Goal: Task Accomplishment & Management: Manage account settings

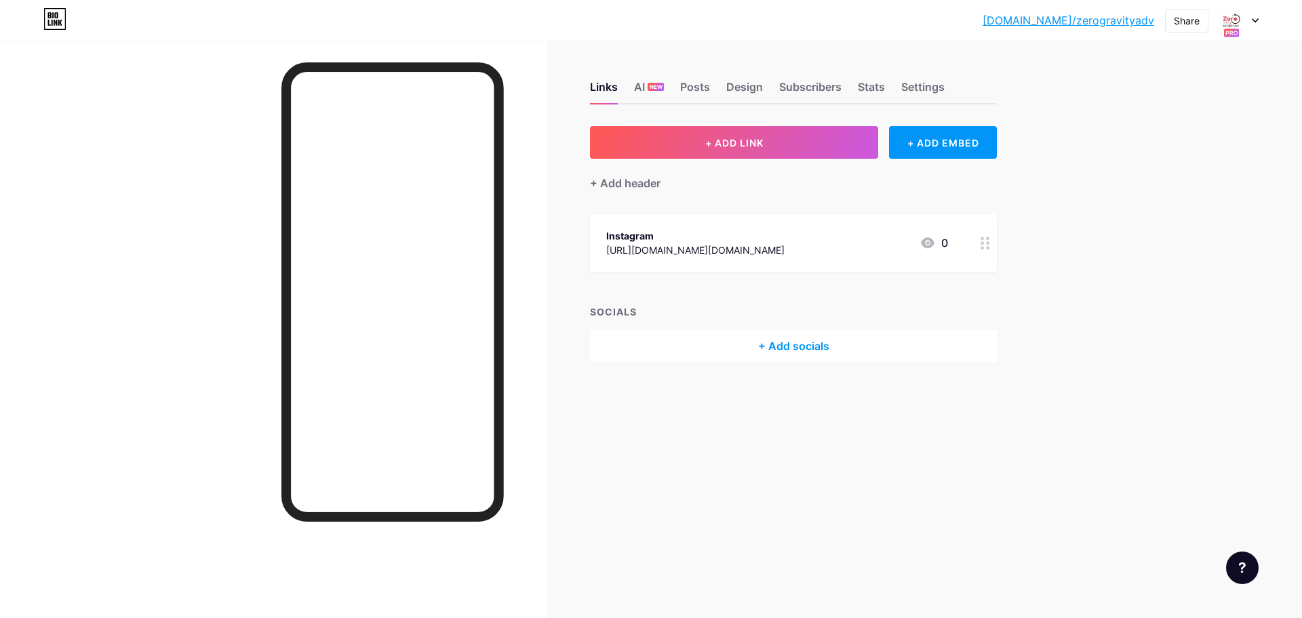
click at [1257, 21] on icon at bounding box center [1255, 20] width 5 height 3
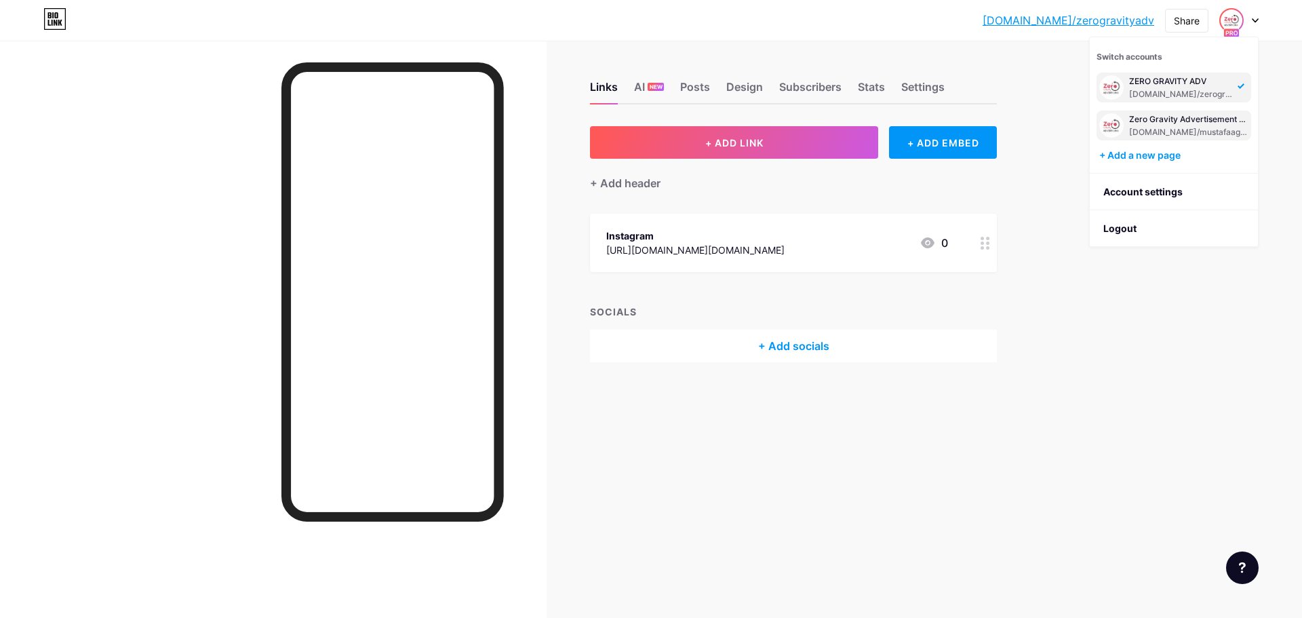
click at [1145, 115] on div "Zero Gravity Advertisement Gifts" at bounding box center [1188, 119] width 119 height 11
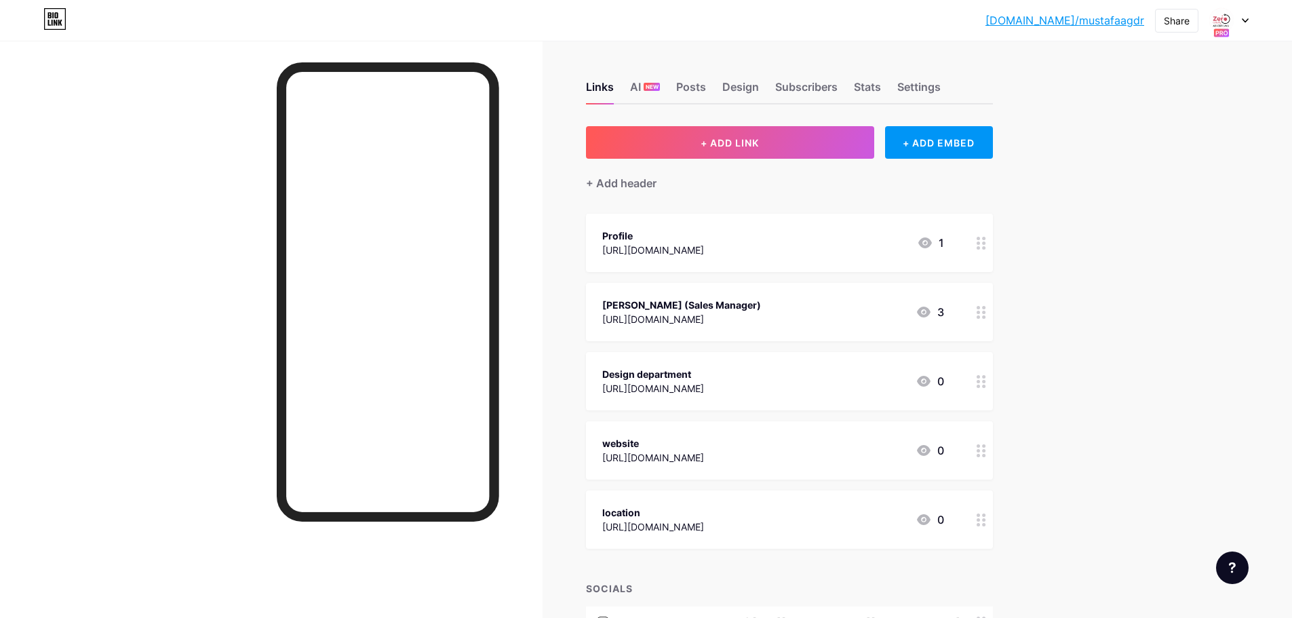
click at [1245, 27] on div at bounding box center [1228, 20] width 39 height 24
click at [1119, 201] on link "Account settings" at bounding box center [1164, 192] width 168 height 37
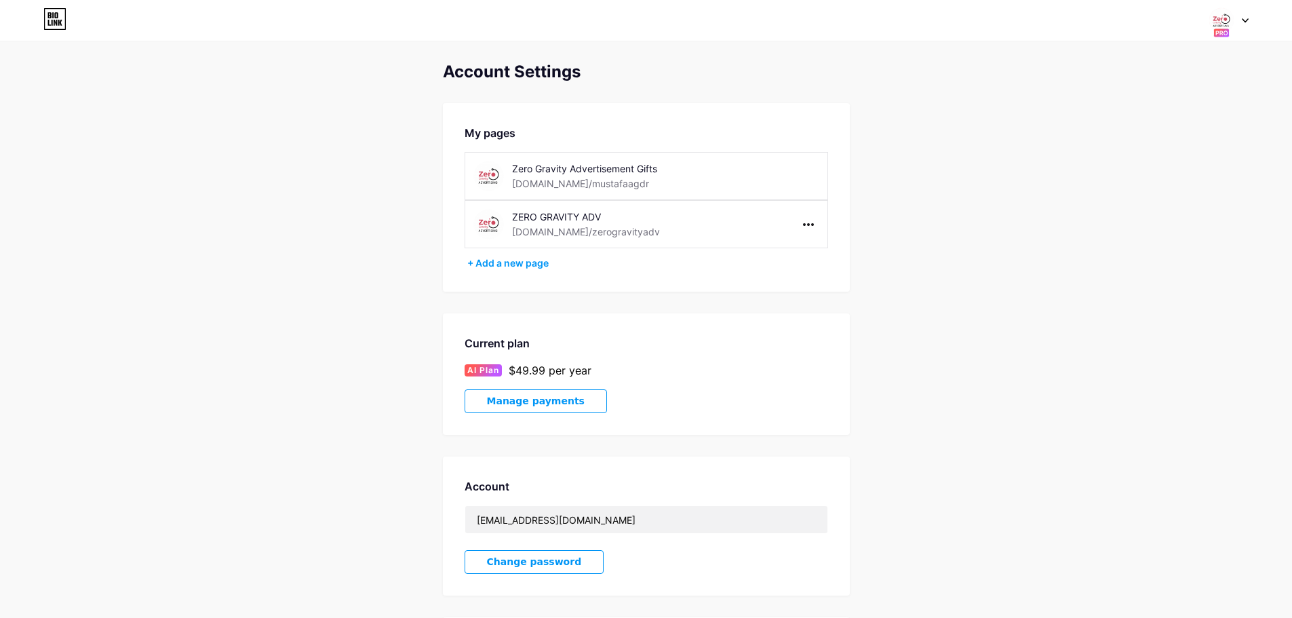
click at [550, 396] on span "Manage payments" at bounding box center [536, 401] width 98 height 12
